Goal: Navigation & Orientation: Find specific page/section

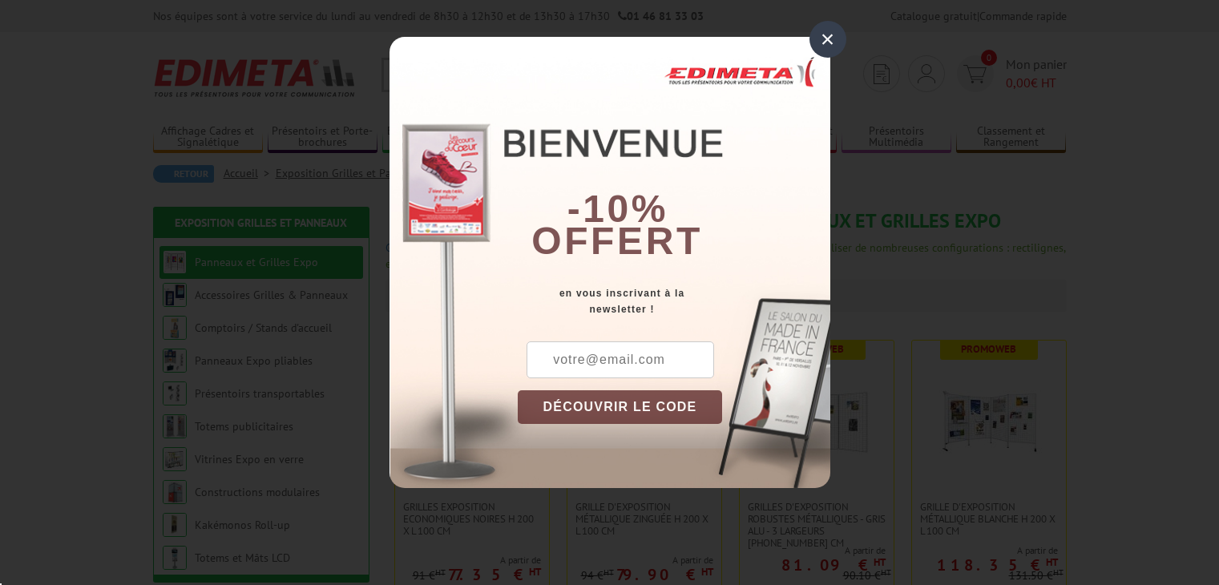
scroll to position [80, 0]
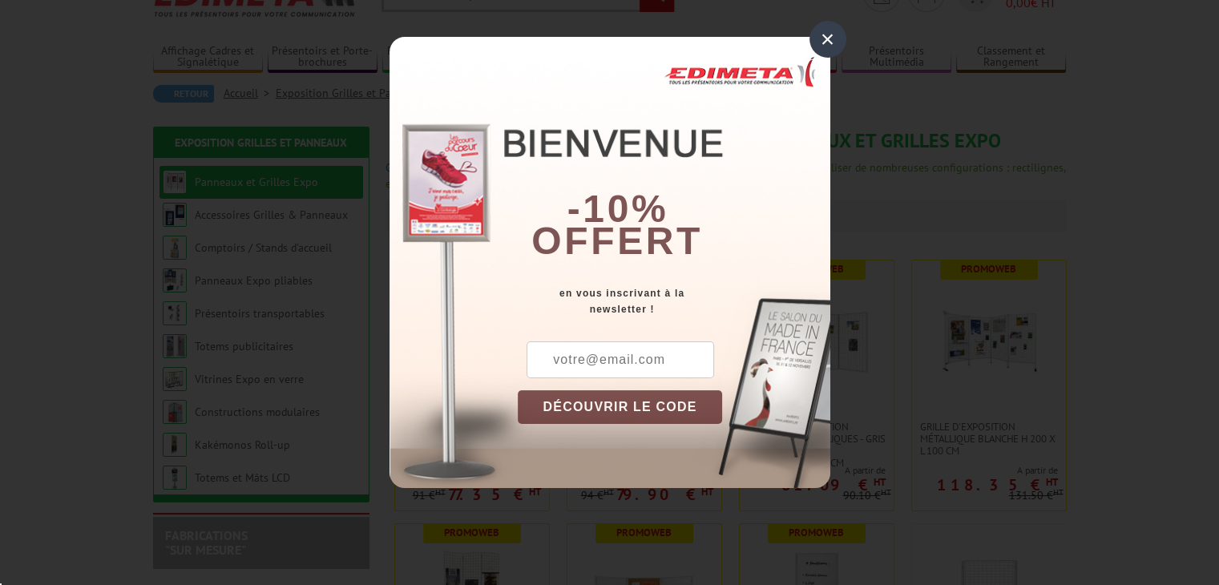
click at [821, 44] on div "×" at bounding box center [827, 39] width 37 height 37
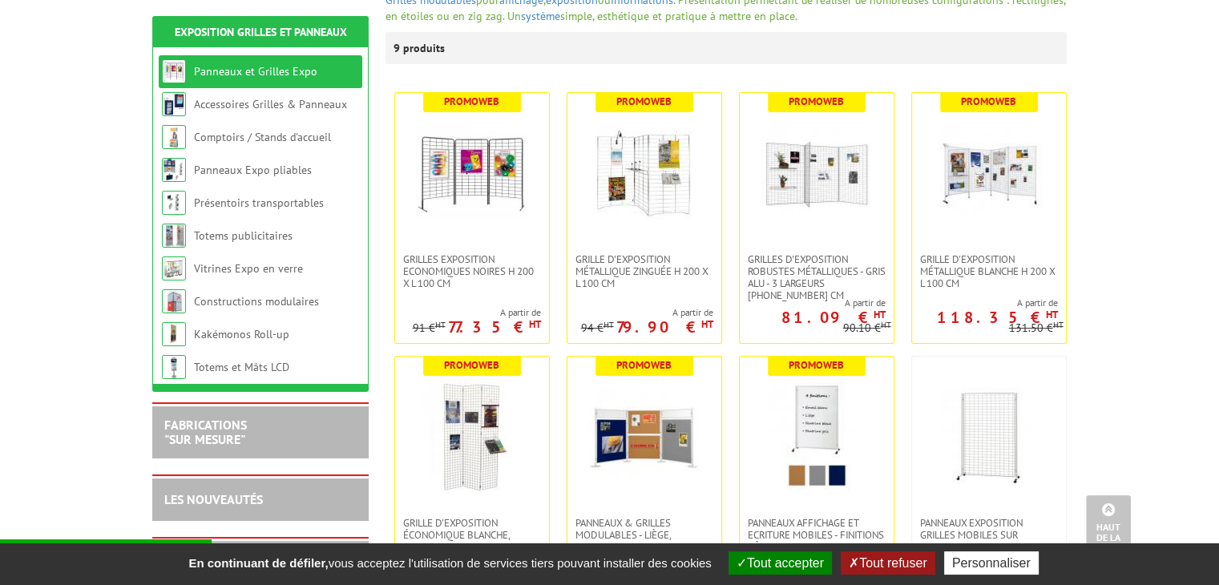
scroll to position [240, 0]
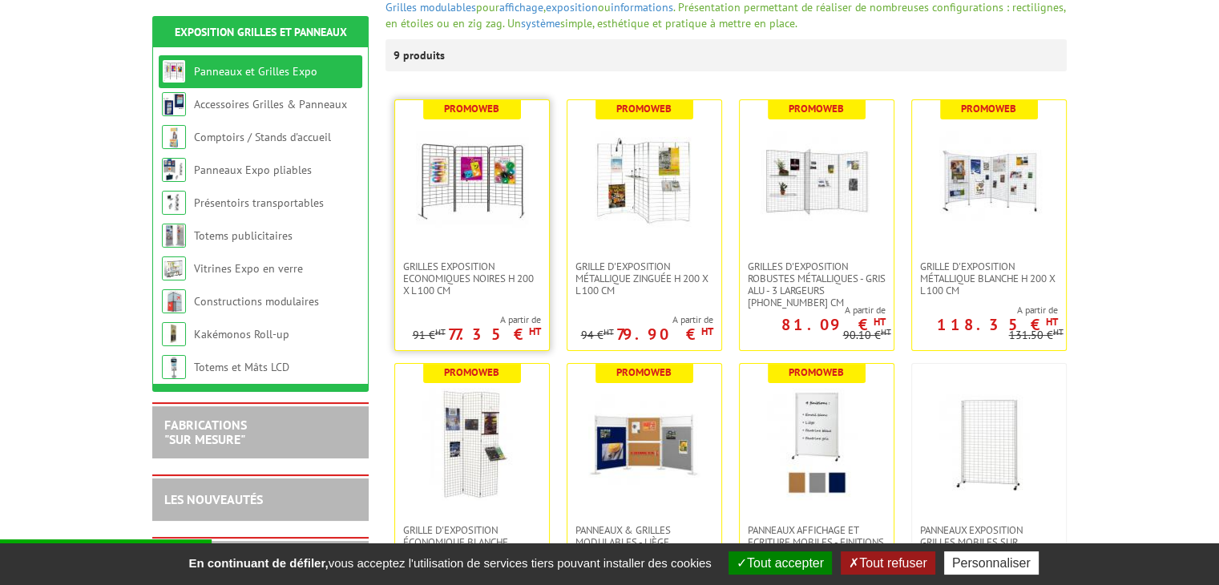
click at [466, 191] on img at bounding box center [472, 180] width 112 height 112
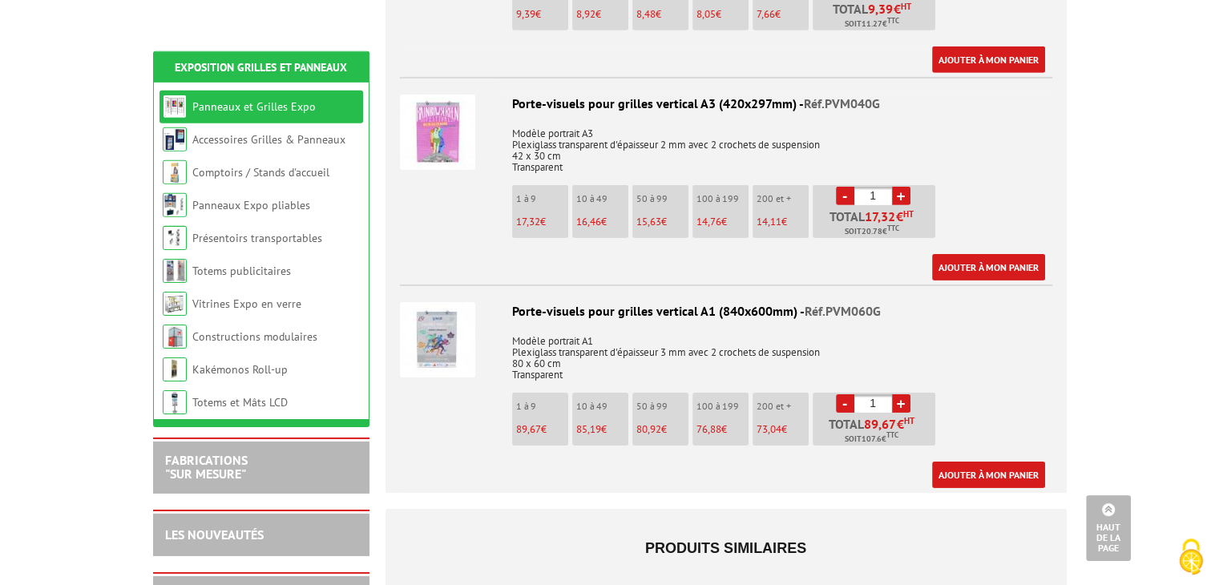
scroll to position [5450, 0]
